Goal: Task Accomplishment & Management: Use online tool/utility

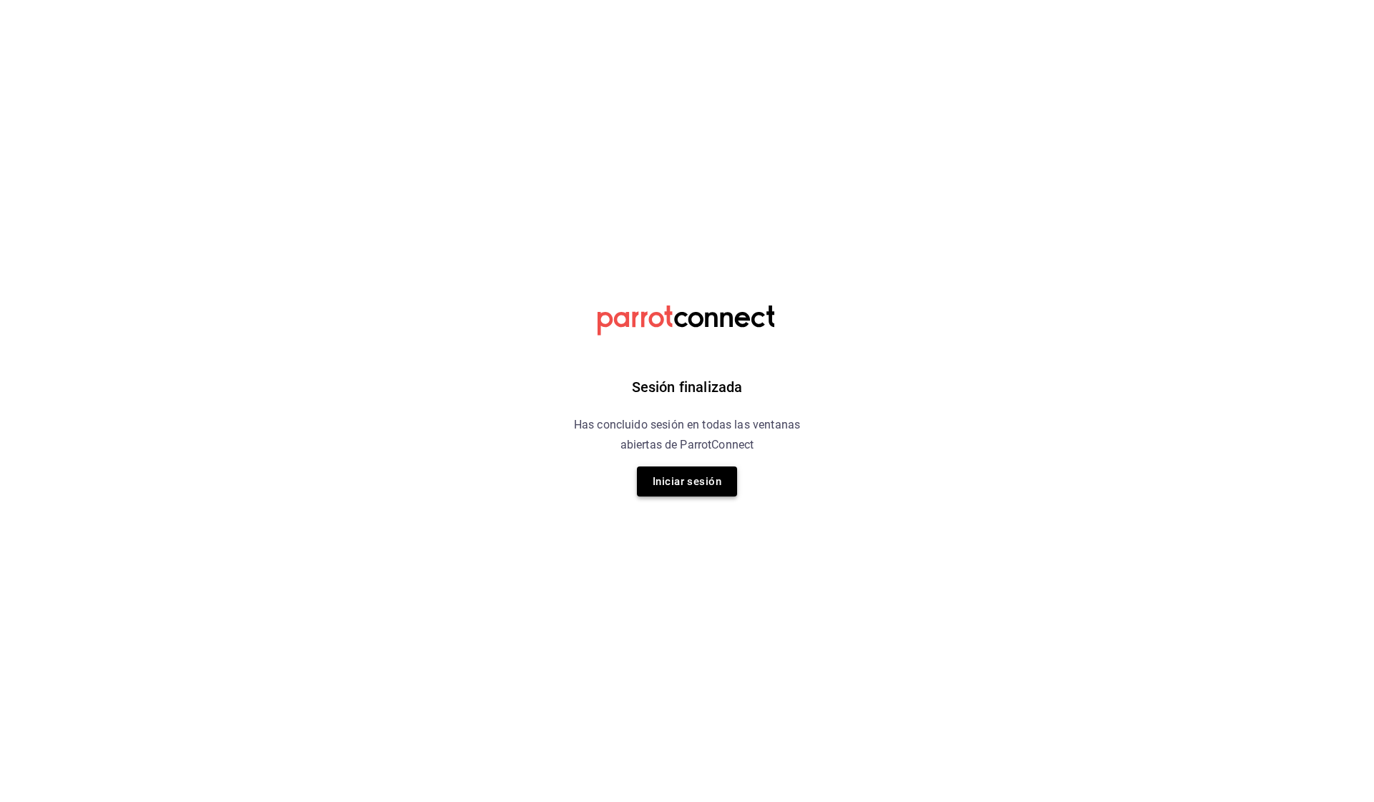
click at [686, 483] on button "Iniciar sesión" at bounding box center [687, 481] width 100 height 30
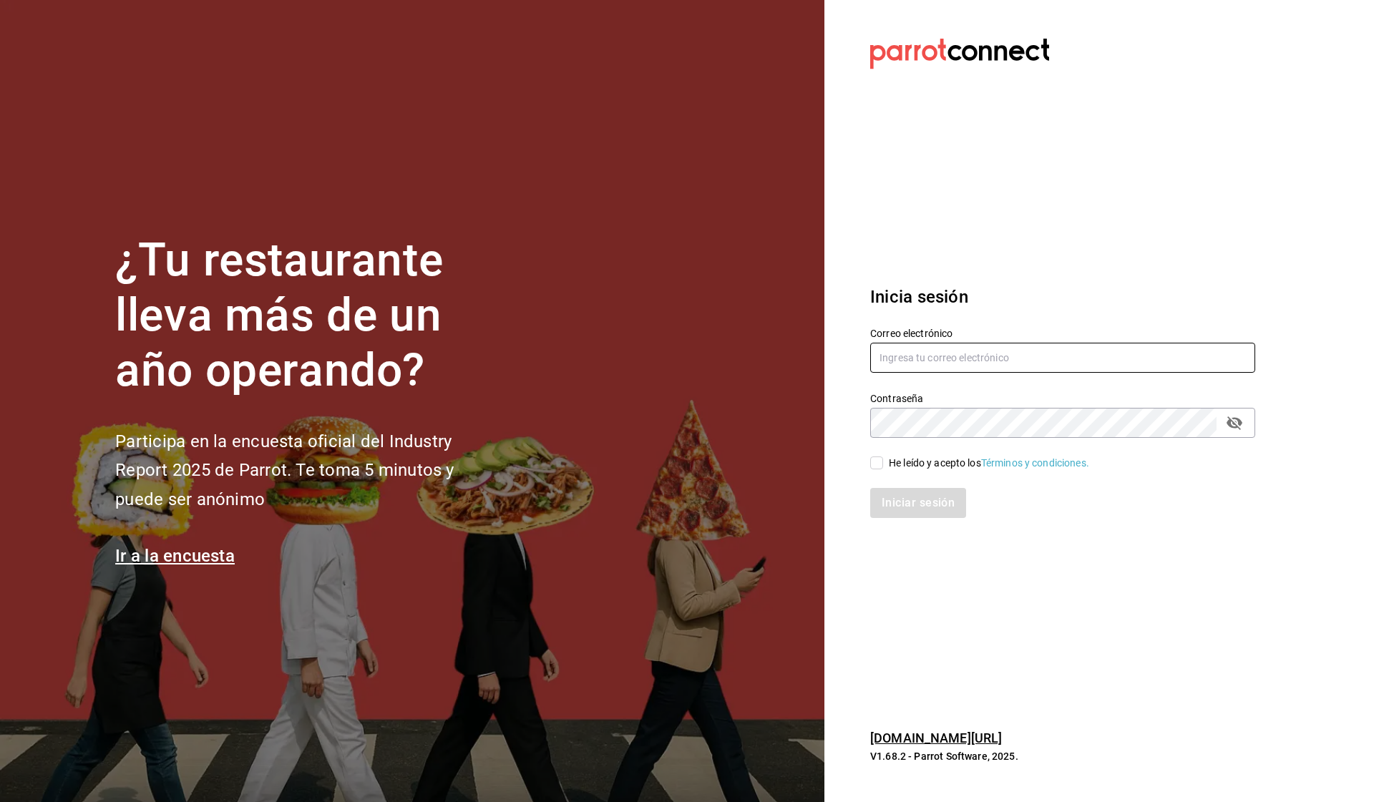
type input "[EMAIL_ADDRESS][DOMAIN_NAME]"
click at [876, 464] on input "He leído y acepto los Términos y condiciones." at bounding box center [876, 462] width 13 height 13
checkbox input "true"
click at [894, 499] on button "Iniciar sesión" at bounding box center [918, 503] width 97 height 30
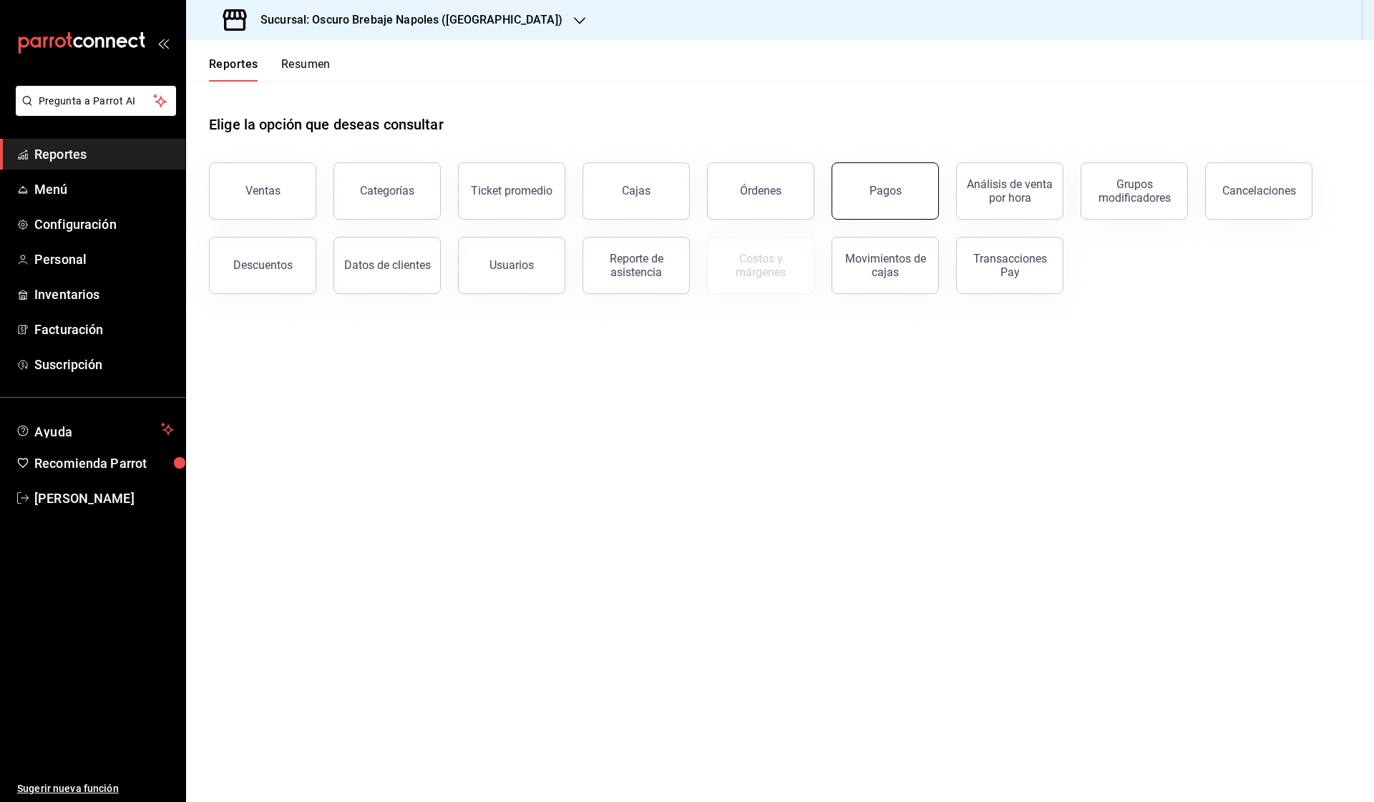
click at [891, 201] on button "Pagos" at bounding box center [884, 190] width 107 height 57
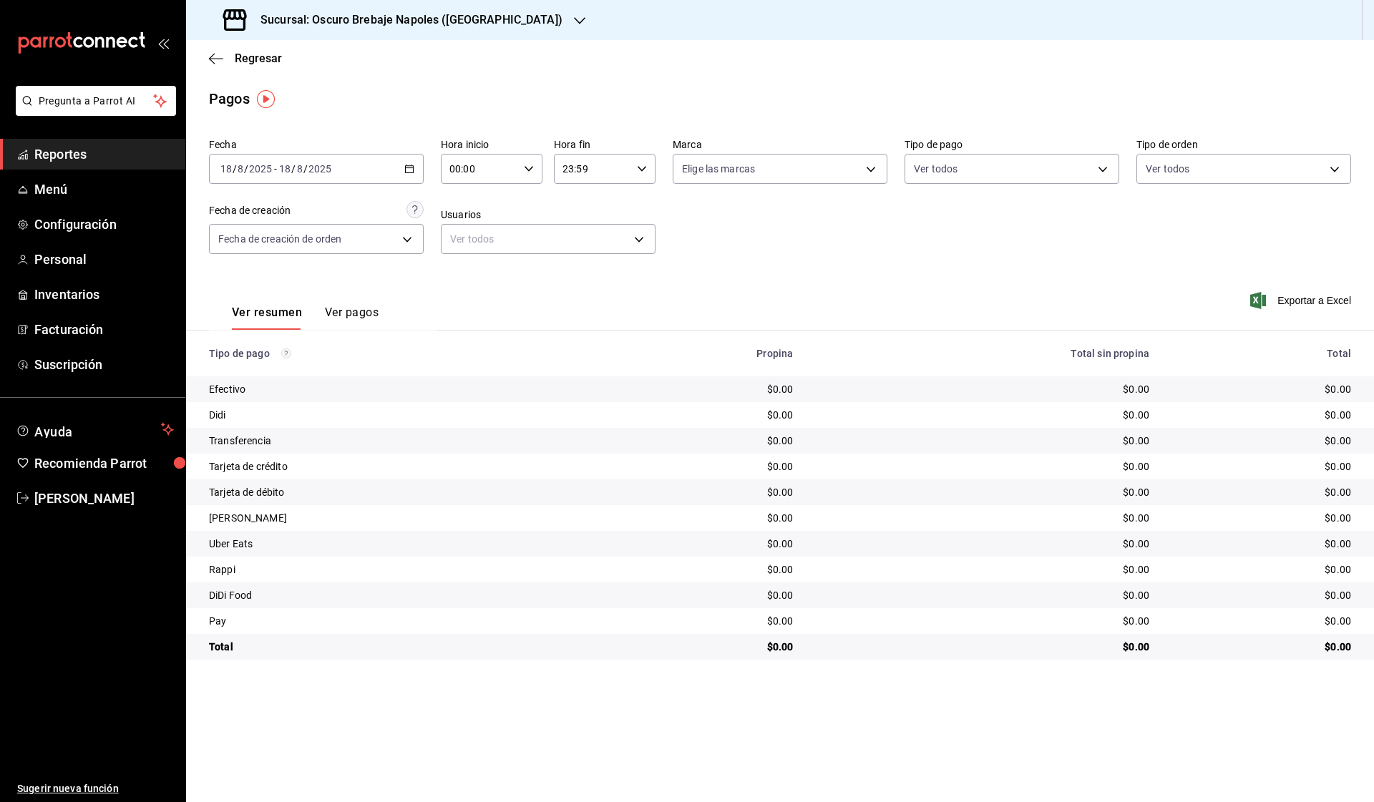
click at [398, 155] on div "2025-08-18 18 / 8 / 2025 - 2025-08-18 18 / 8 / 2025" at bounding box center [316, 169] width 215 height 30
click at [294, 373] on span "Rango de fechas" at bounding box center [276, 373] width 111 height 15
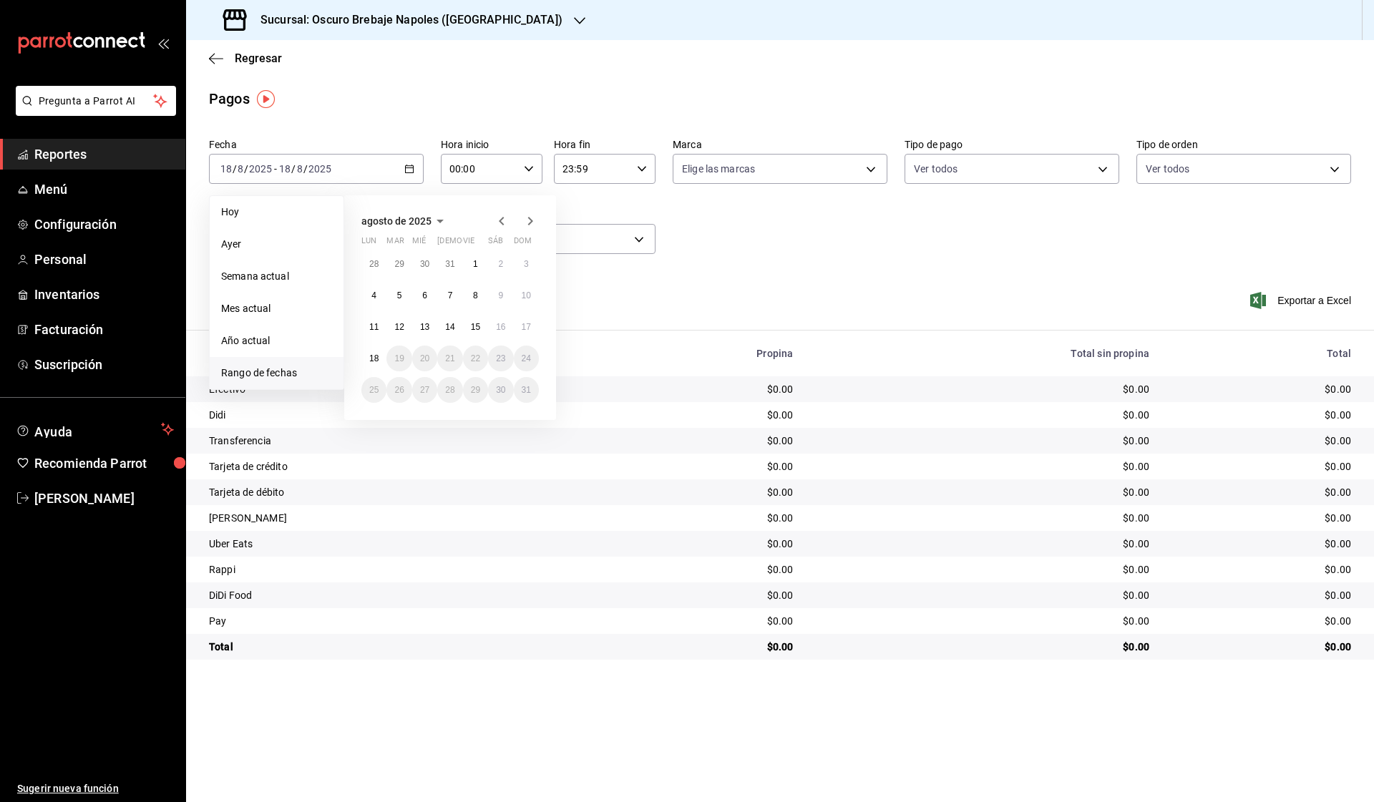
click at [502, 218] on icon "button" at bounding box center [501, 220] width 17 height 17
click at [408, 270] on button "1" at bounding box center [398, 264] width 25 height 26
click at [450, 387] on abbr "31" at bounding box center [449, 390] width 9 height 10
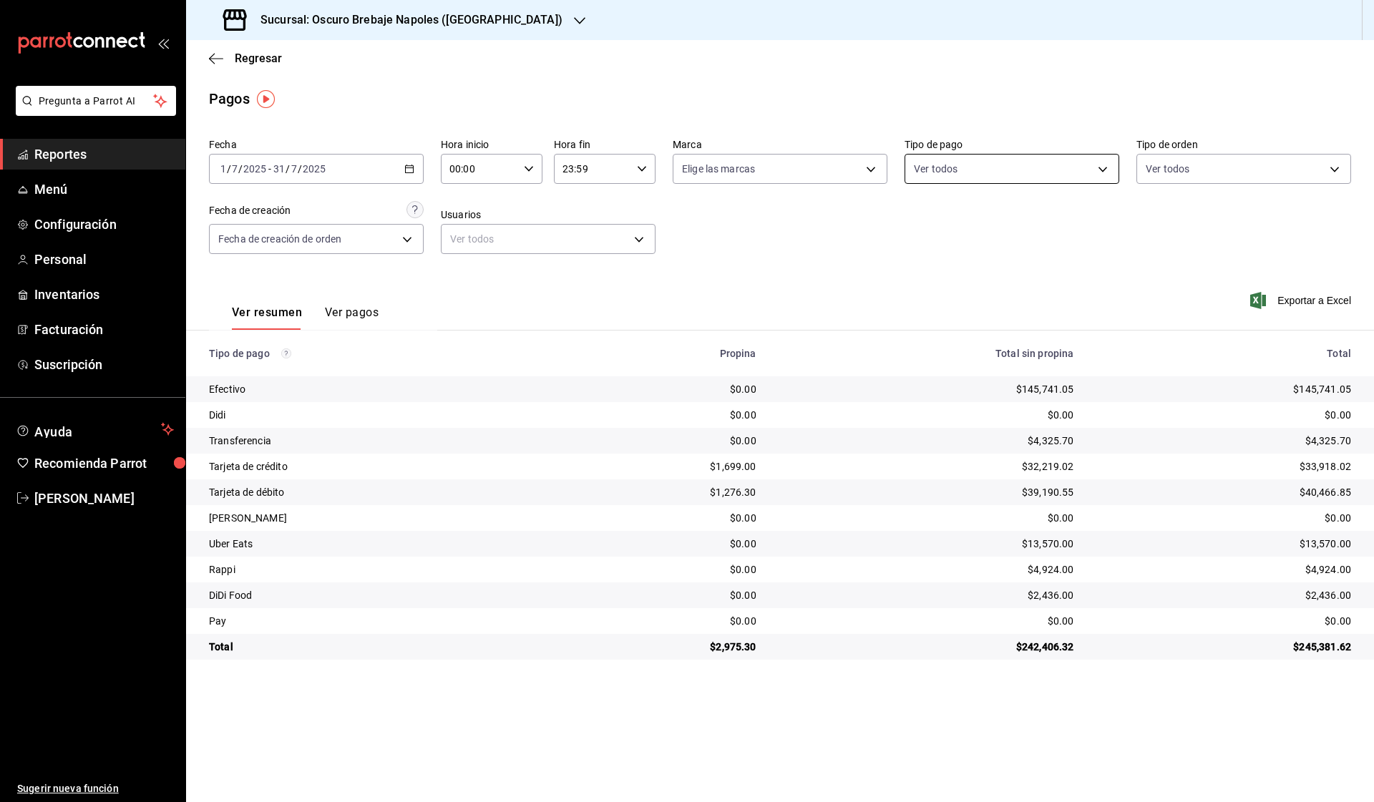
click at [954, 167] on body "Pregunta a Parrot AI Reportes Menú Configuración Personal Inventarios Facturaci…" at bounding box center [687, 401] width 1374 height 802
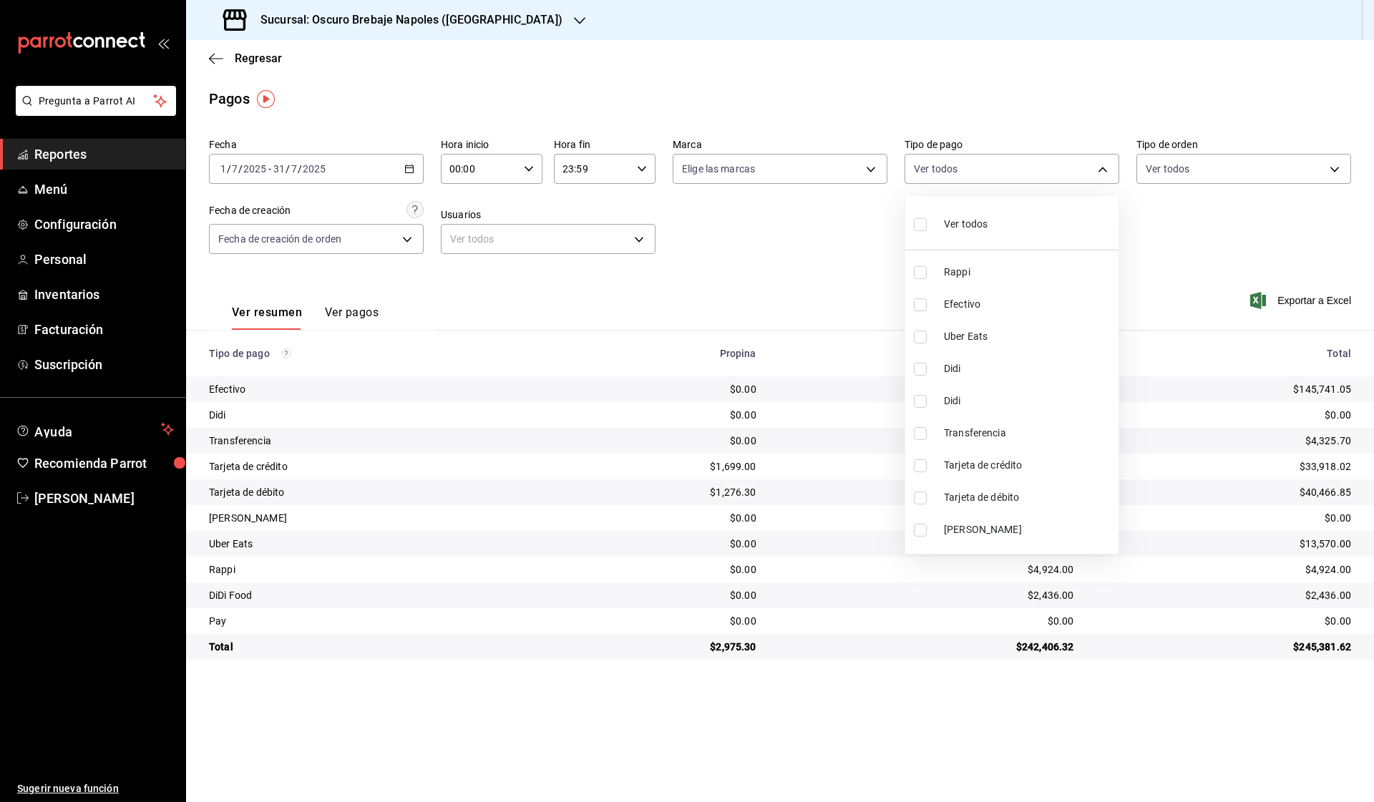
click at [974, 470] on span "Tarjeta de crédito" at bounding box center [1028, 465] width 169 height 15
type input "326e7c32-5482-4039-8195-19b1d2c78a2a"
checkbox input "true"
click at [1021, 499] on span "Tarjeta de débito" at bounding box center [1028, 497] width 169 height 15
type input "326e7c32-5482-4039-8195-19b1d2c78a2a,6561023c-1829-4e10-8604-f9ff50501773"
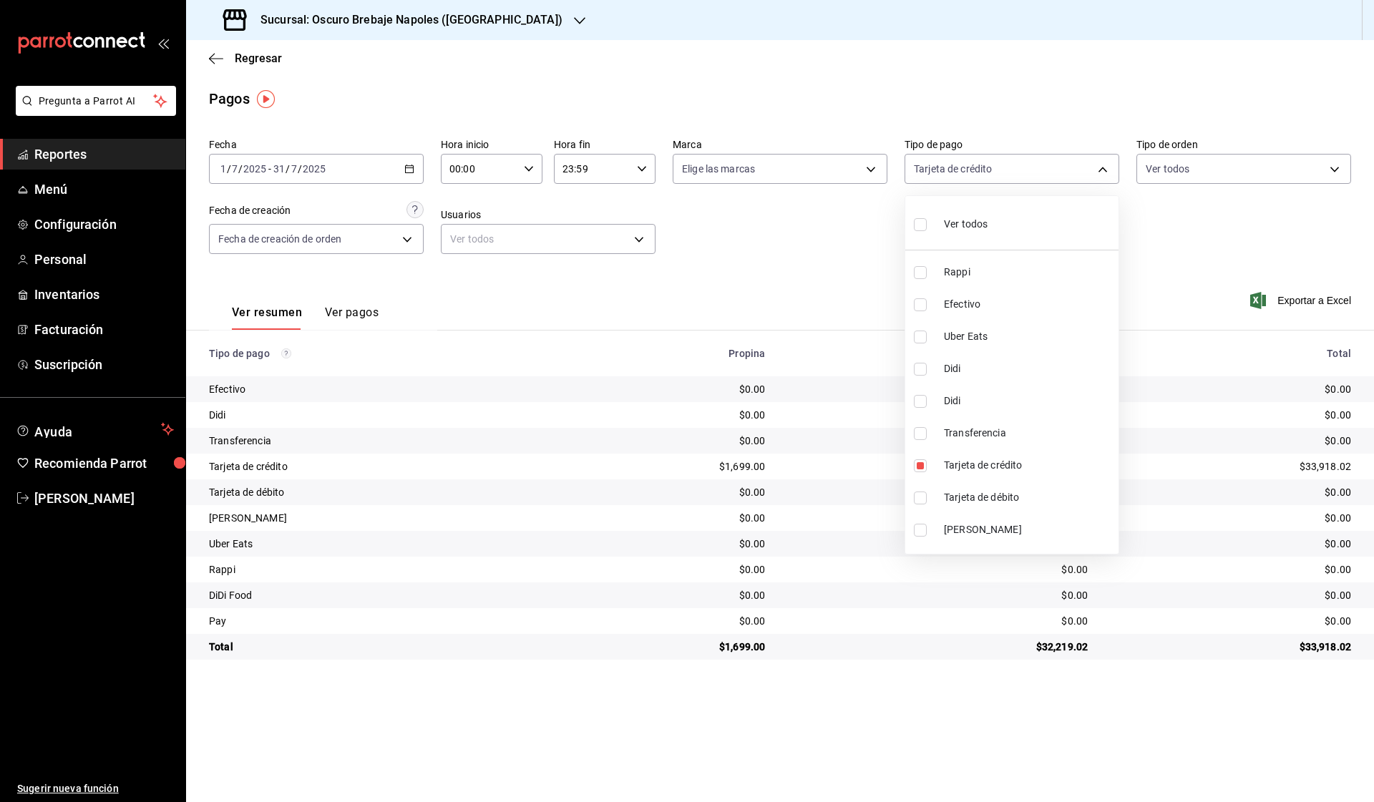
checkbox input "true"
click at [990, 688] on div at bounding box center [687, 401] width 1374 height 802
